Goal: Communication & Community: Answer question/provide support

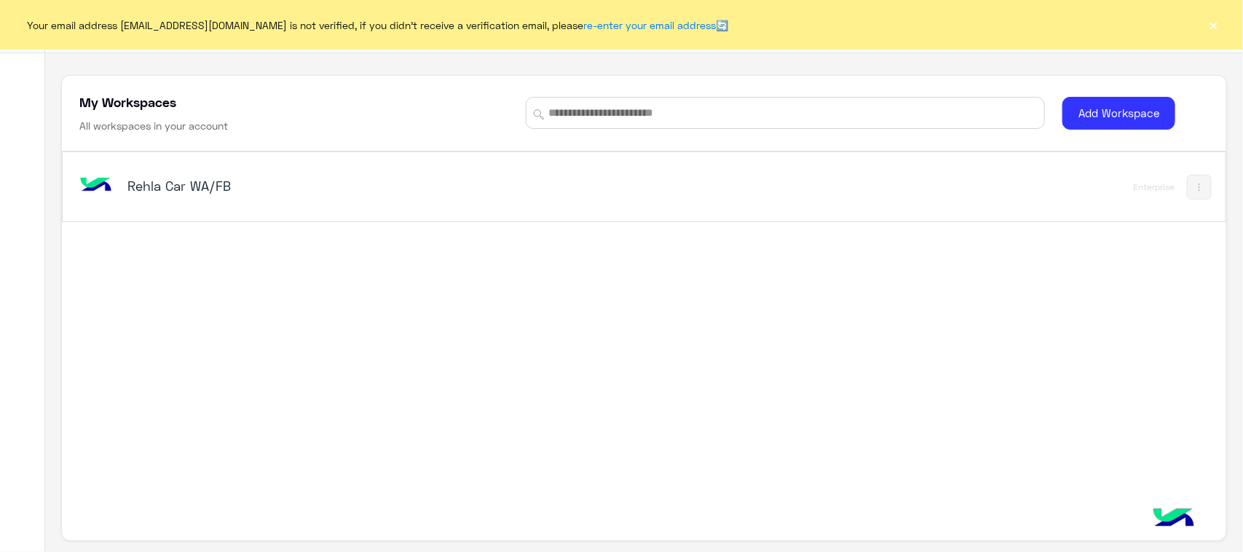
click at [242, 178] on h5 "Rehla Car WA/FB" at bounding box center [331, 185] width 408 height 17
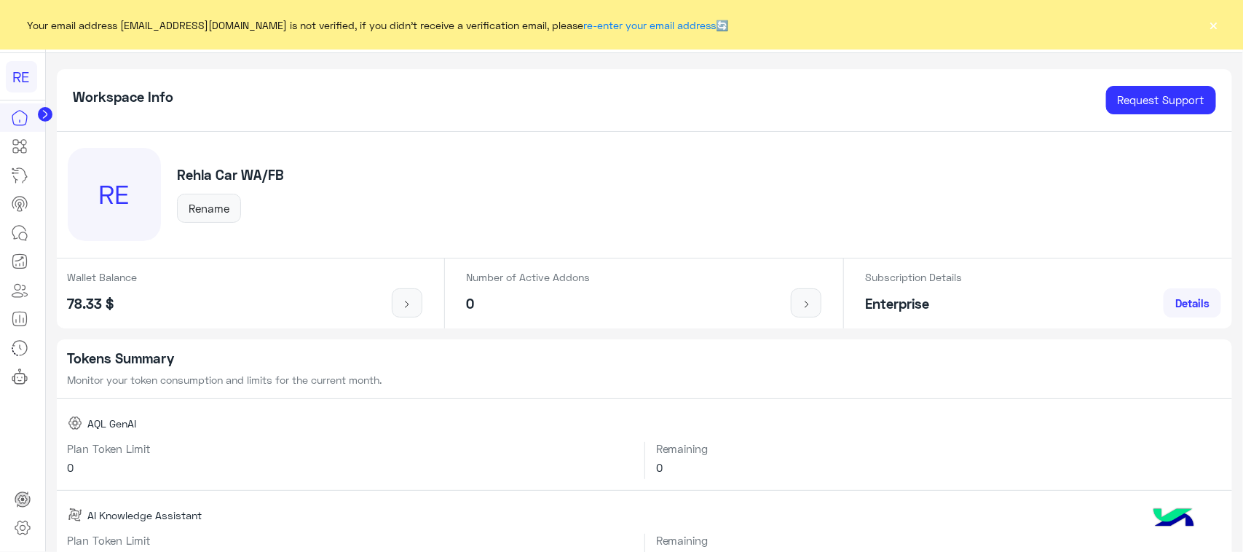
click at [1214, 23] on button "×" at bounding box center [1213, 24] width 15 height 15
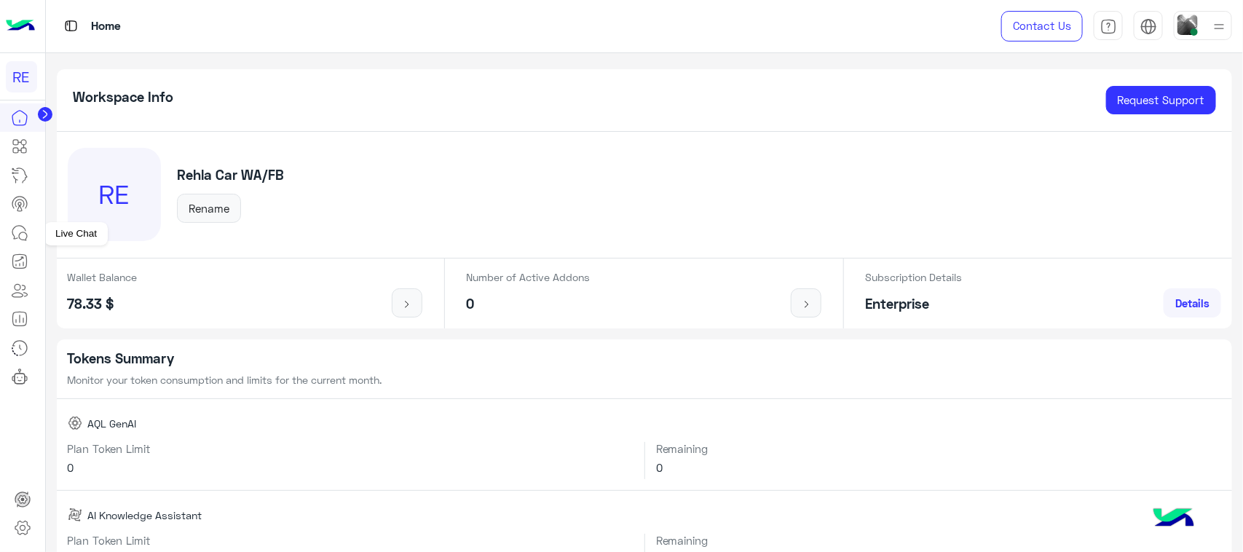
click at [29, 245] on link at bounding box center [19, 232] width 39 height 29
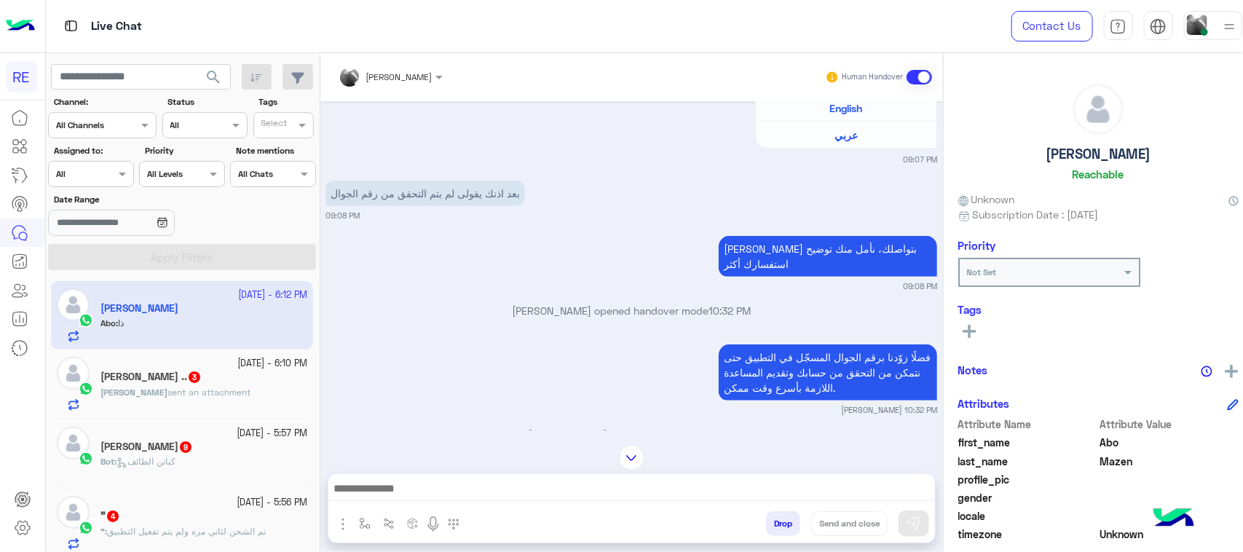
scroll to position [752, 0]
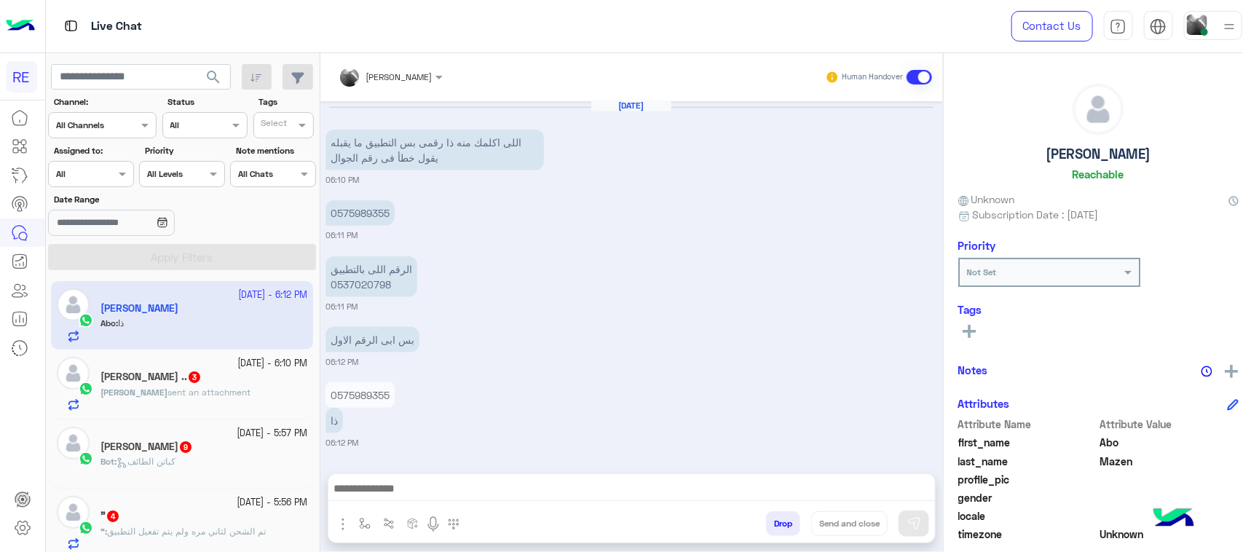
click at [531, 477] on div at bounding box center [631, 492] width 606 height 36
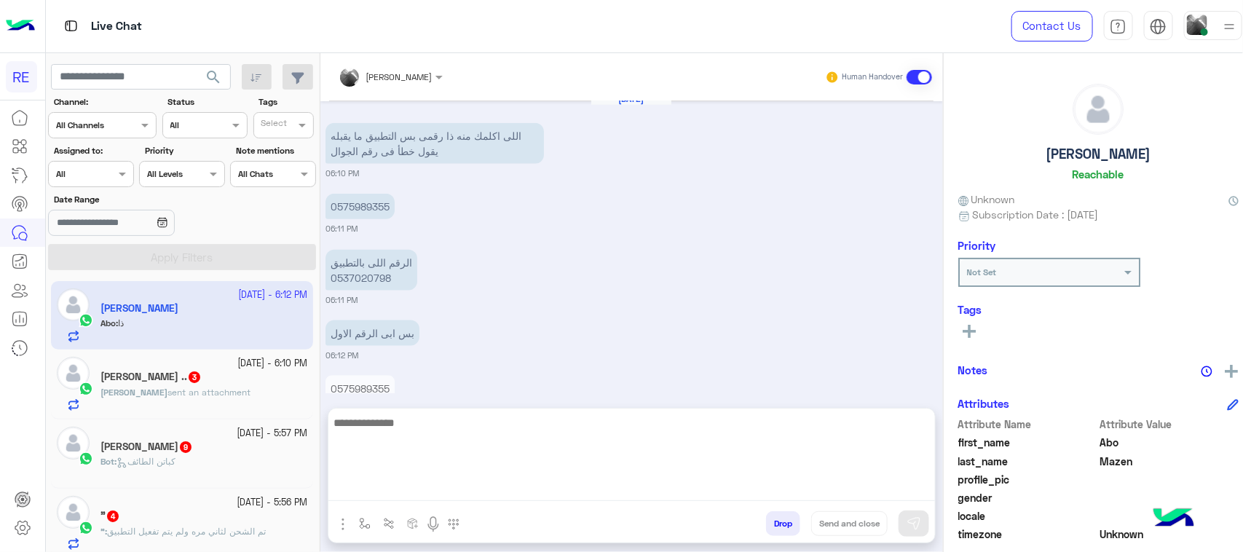
click at [531, 485] on textarea at bounding box center [631, 456] width 606 height 87
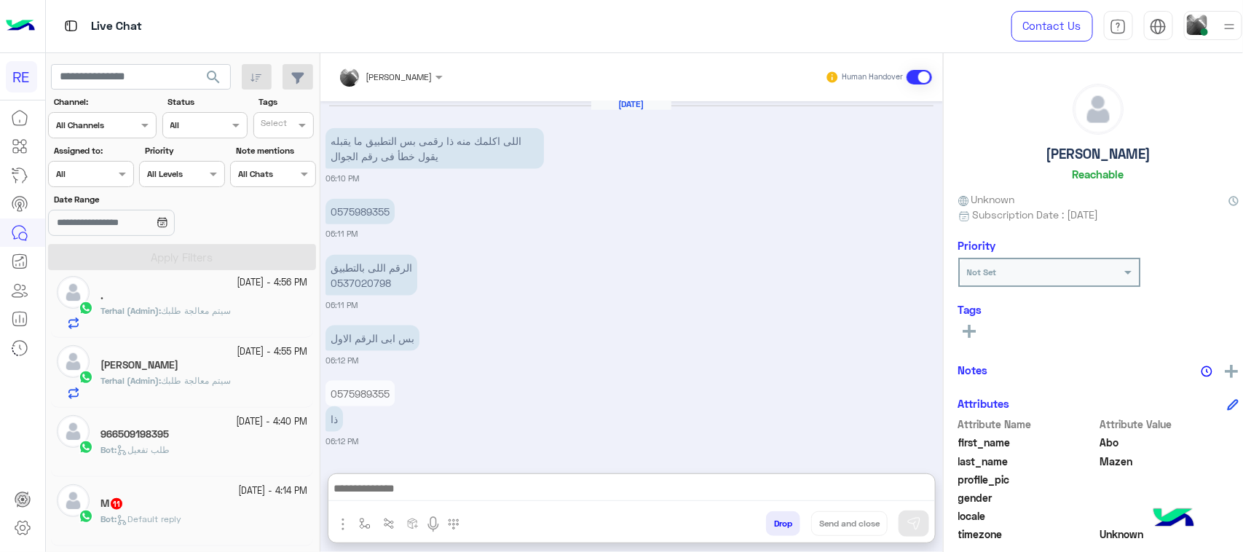
scroll to position [791, 0]
click at [231, 315] on span "سيتم معالجة طلبك" at bounding box center [196, 310] width 70 height 11
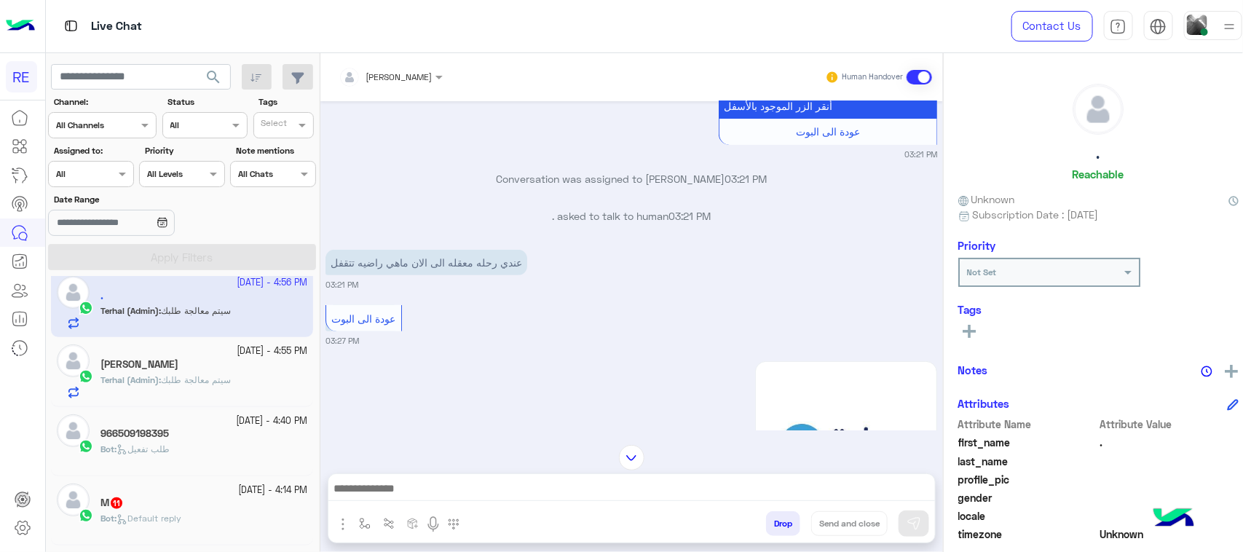
scroll to position [210, 0]
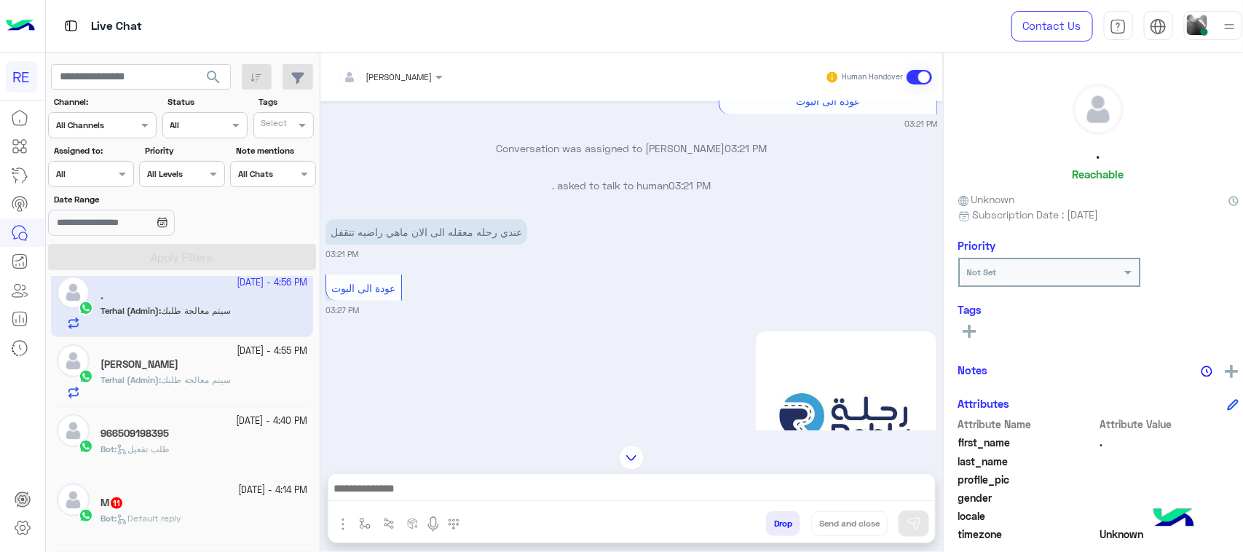
click at [293, 399] on div "[DATE] - 4:55 PM [PERSON_NAME] Terhal (Admin) : سيتم معالجة طلبك" at bounding box center [182, 371] width 262 height 69
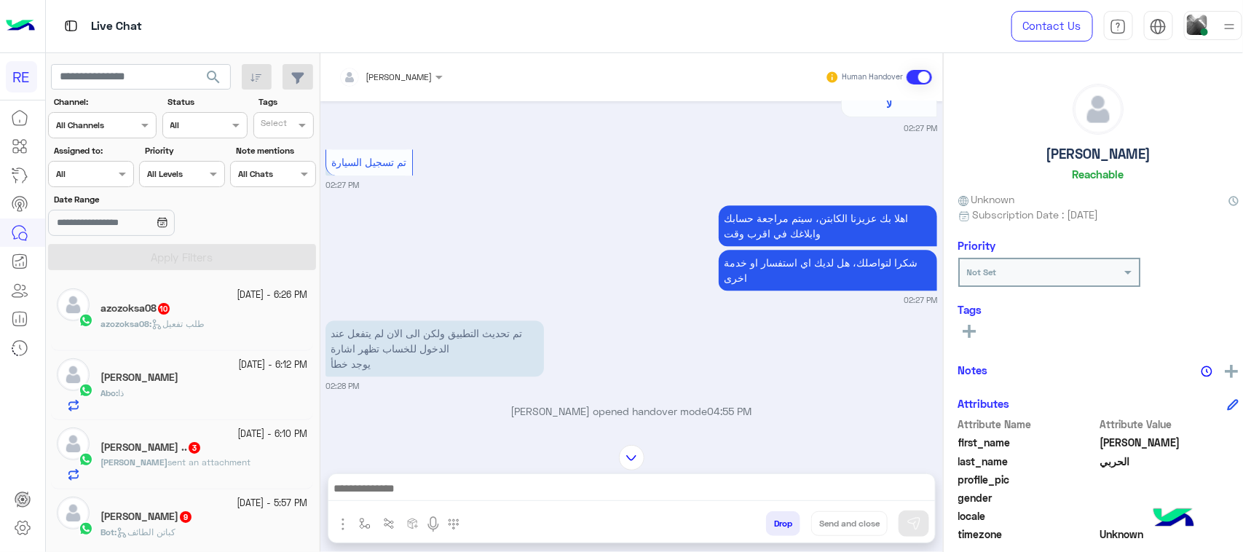
click at [222, 325] on div "azozoksa08 : طلب تفعيل" at bounding box center [203, 329] width 207 height 25
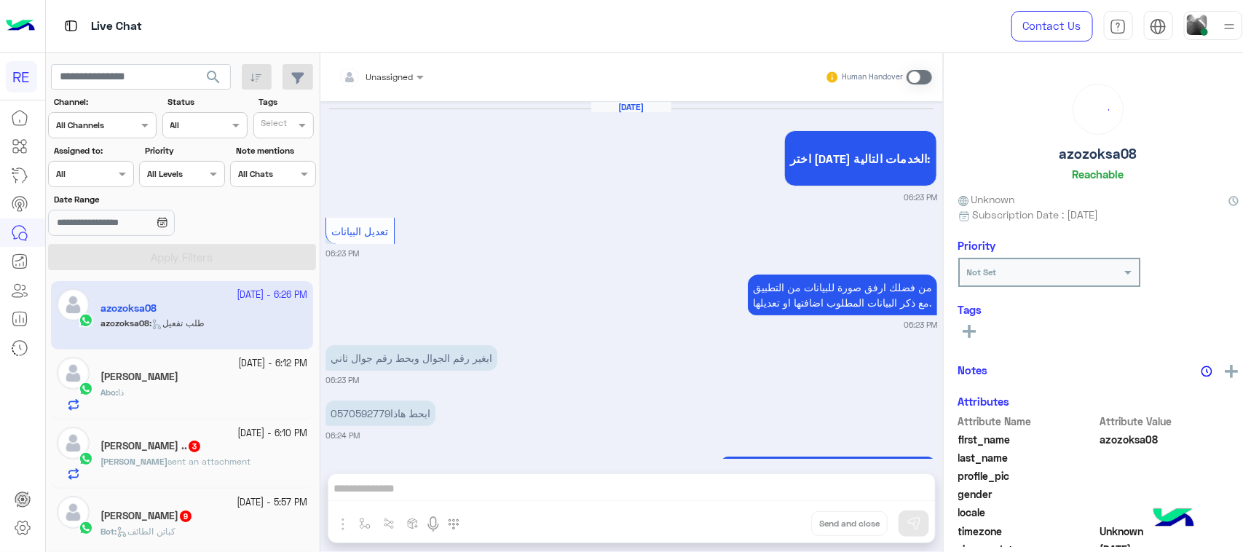
scroll to position [2174, 0]
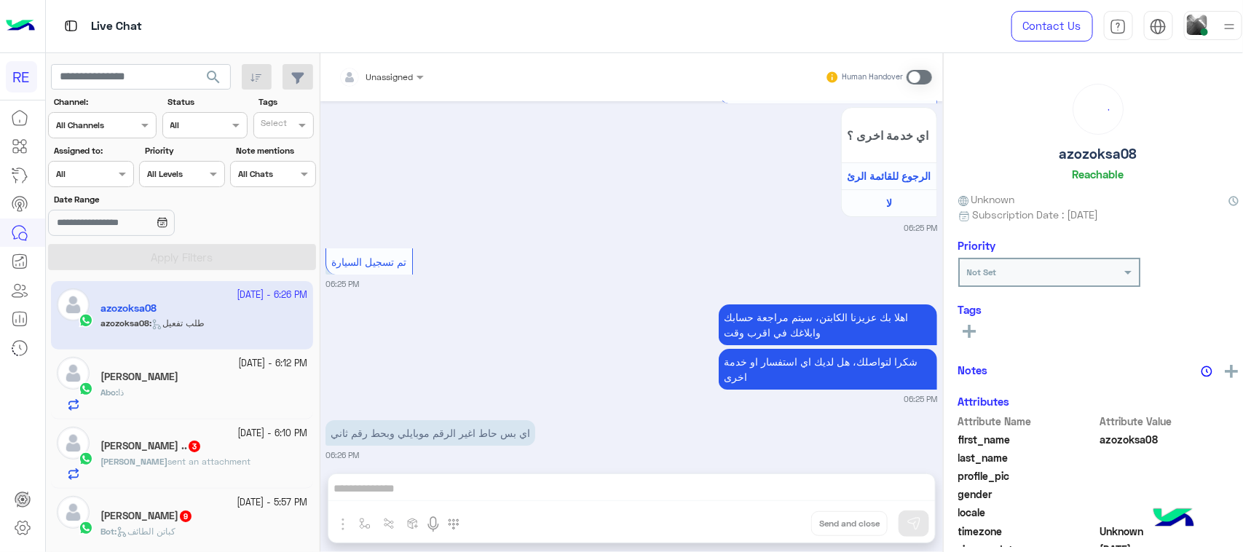
click at [475, 489] on div "Unassigned Human Handover [DATE] اختر [DATE] الخدمات التالية: 06:23 PM تعديل ال…" at bounding box center [631, 305] width 622 height 504
click at [919, 68] on div "Human Handover" at bounding box center [878, 77] width 107 height 26
click at [919, 75] on span at bounding box center [918, 77] width 25 height 15
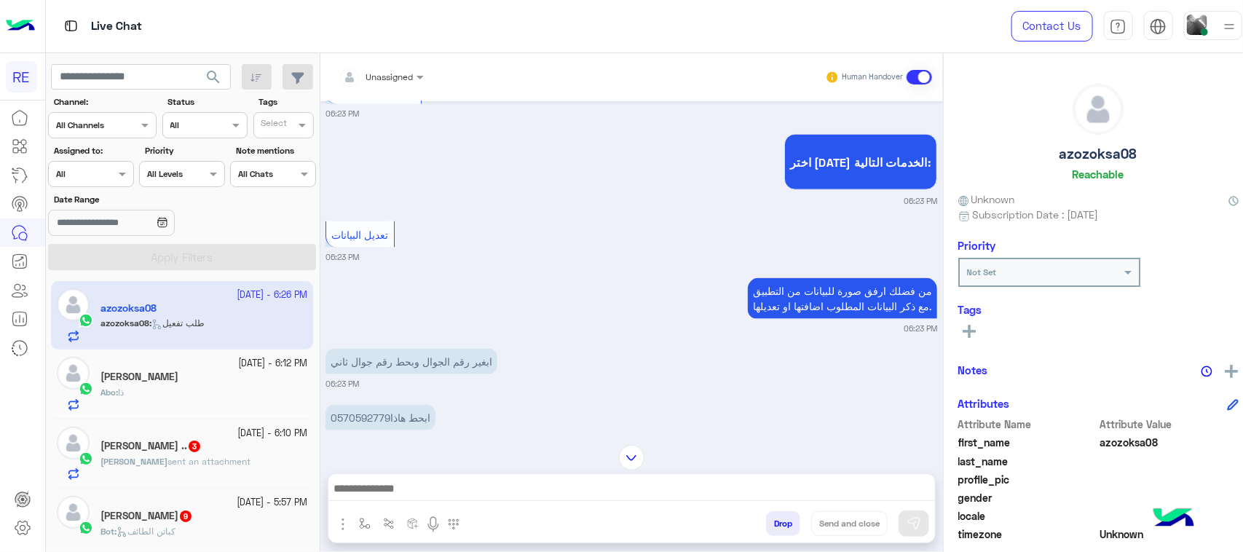
scroll to position [3397, 0]
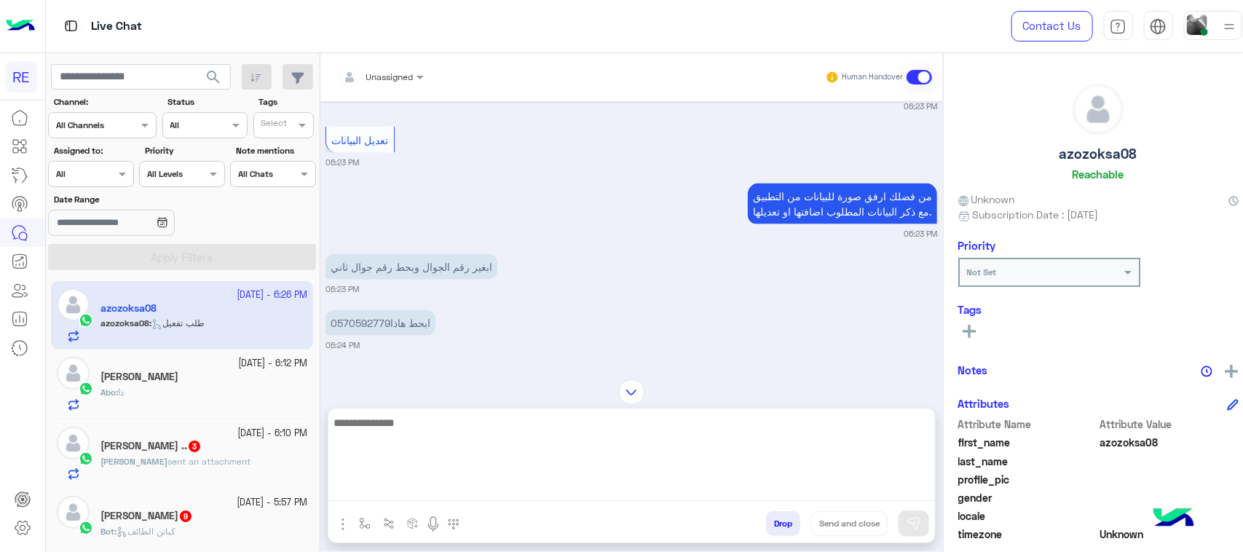
click at [470, 490] on textarea at bounding box center [631, 456] width 606 height 87
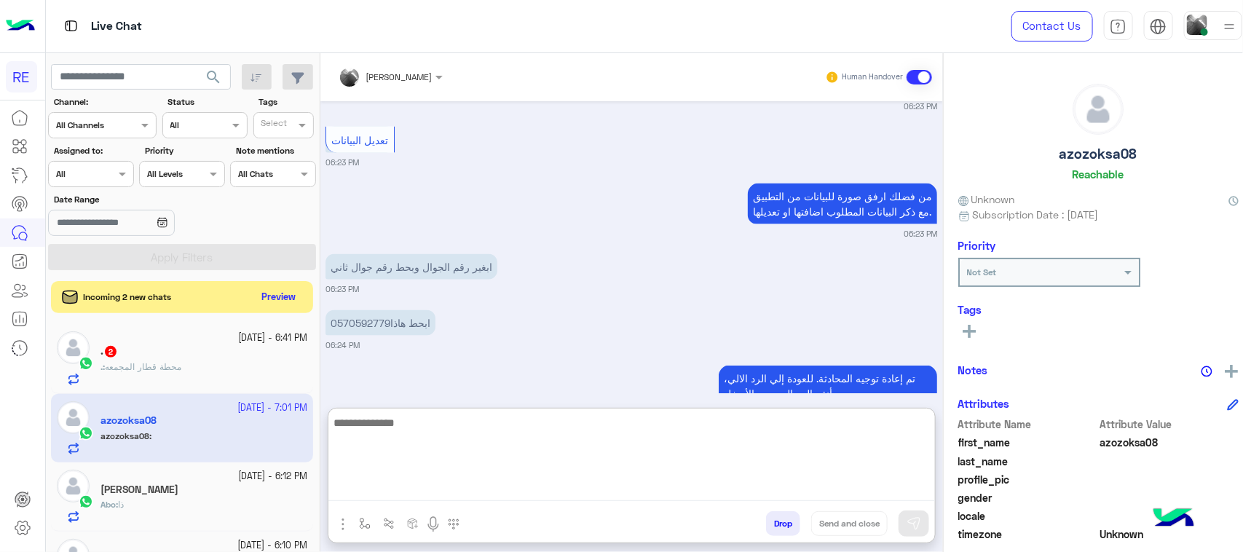
scroll to position [5694, 0]
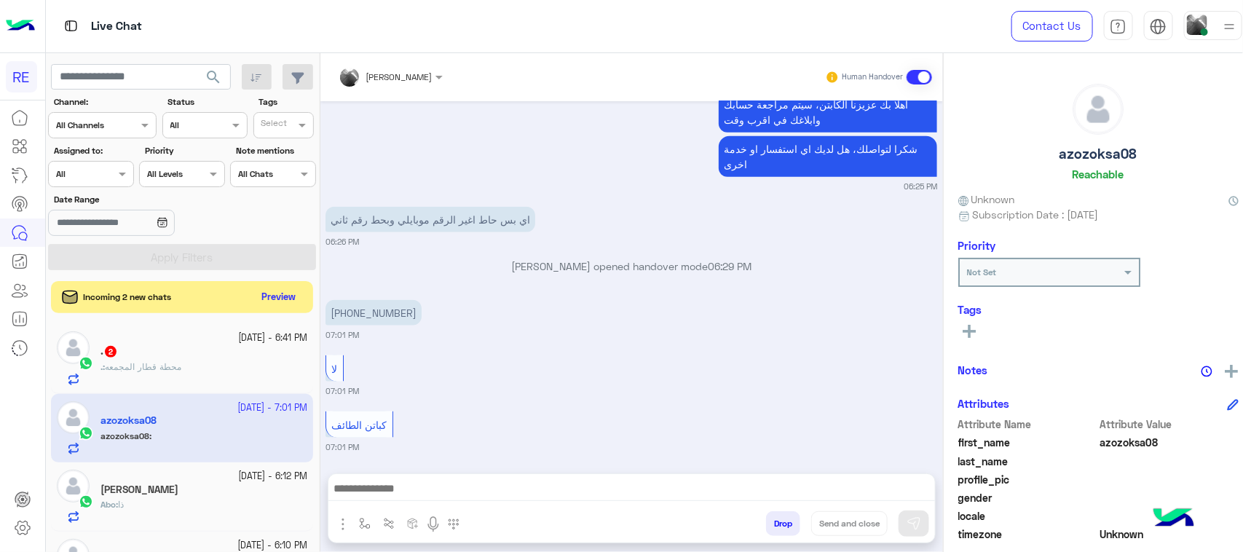
click at [278, 281] on div "Incoming 2 new chats Preview" at bounding box center [182, 297] width 262 height 32
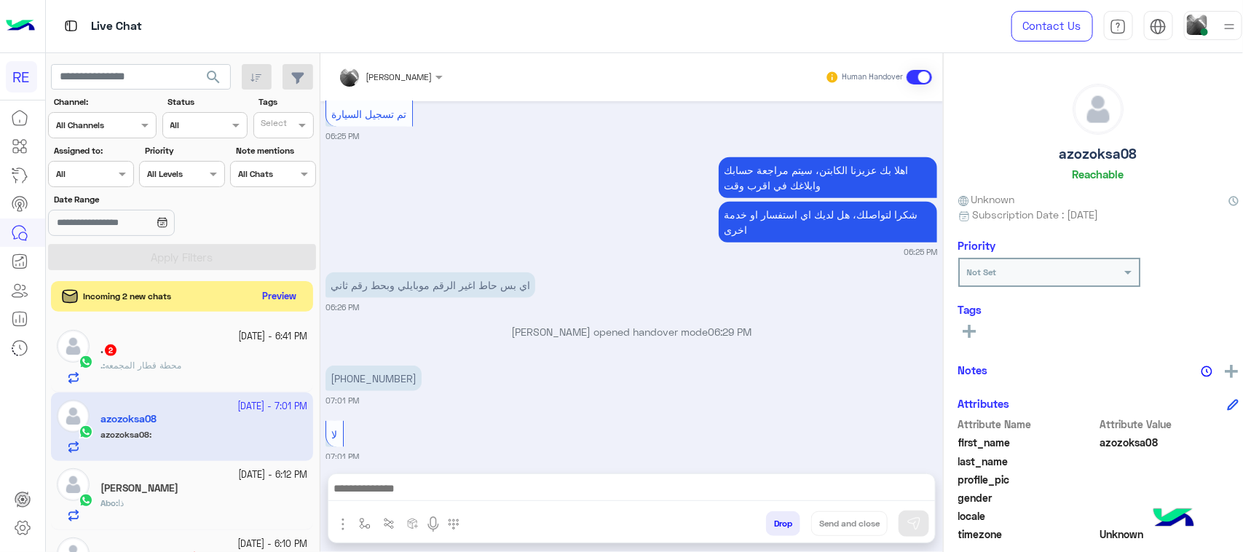
click at [281, 293] on button "Preview" at bounding box center [279, 297] width 45 height 20
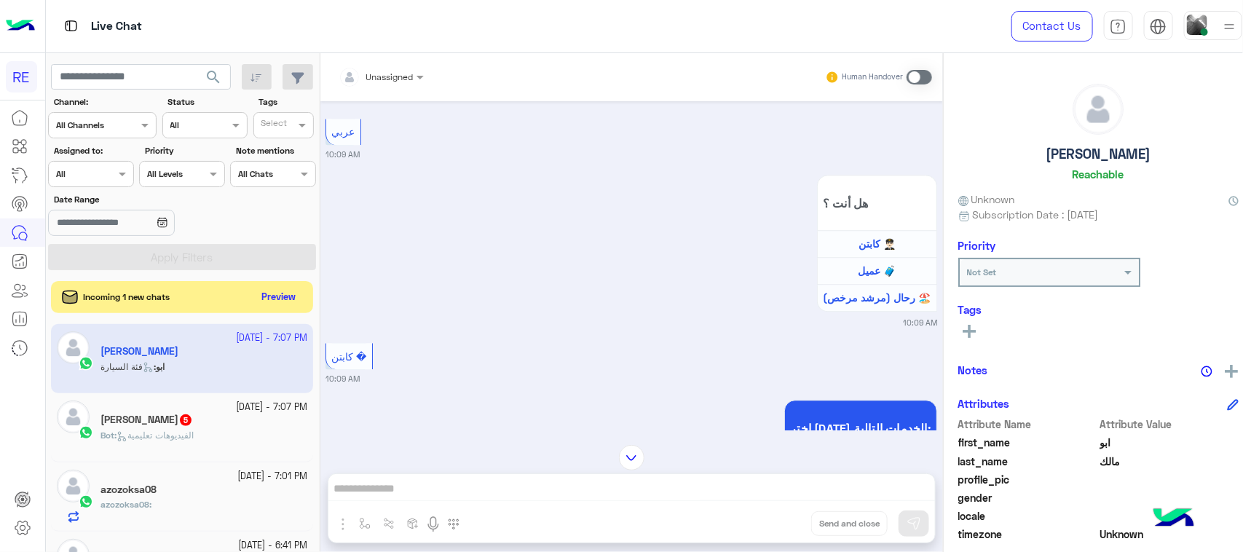
scroll to position [1857, 0]
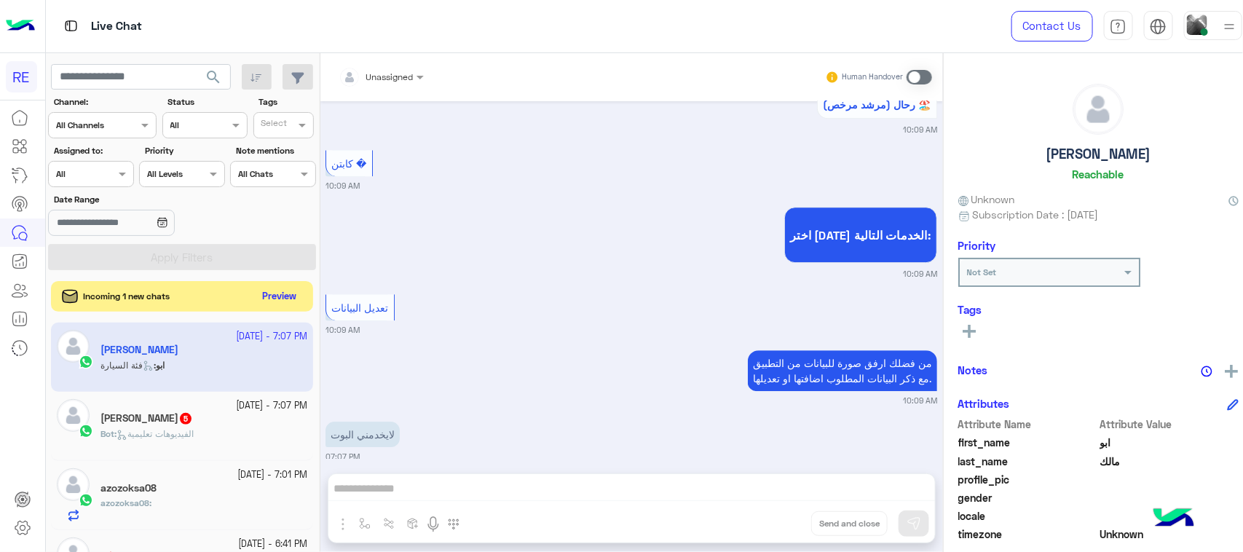
click at [277, 290] on button "Preview" at bounding box center [279, 297] width 45 height 20
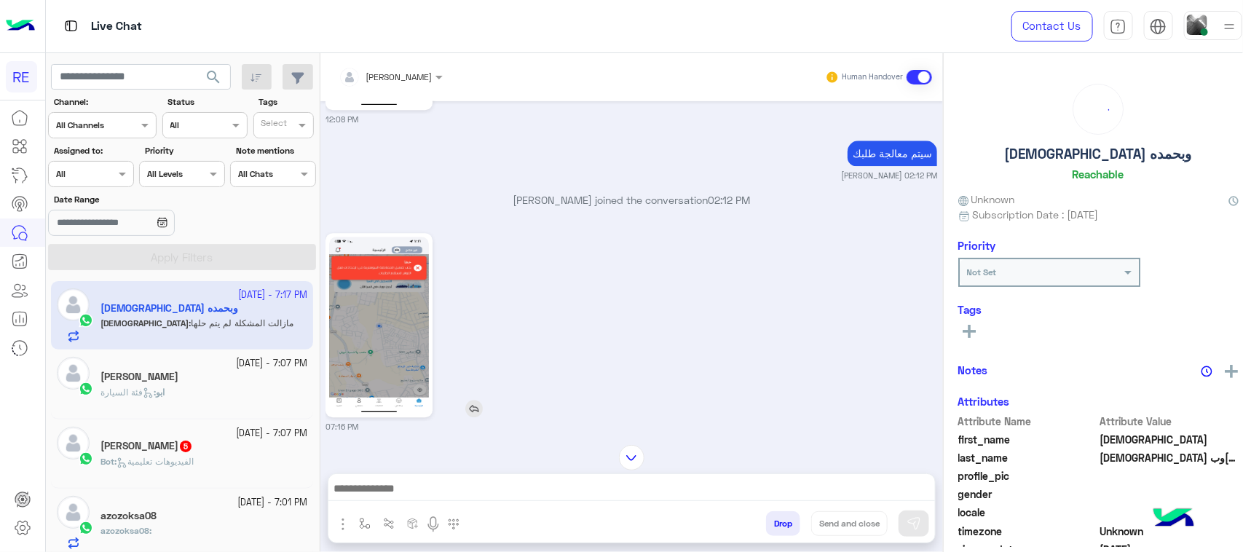
scroll to position [1785, 0]
